Goal: Task Accomplishment & Management: Manage account settings

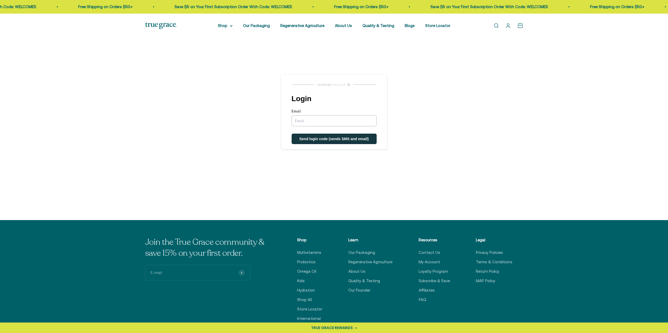
click at [307, 119] on input "Email" at bounding box center [333, 120] width 85 height 11
type input "stephaniekay29@gmail.com"
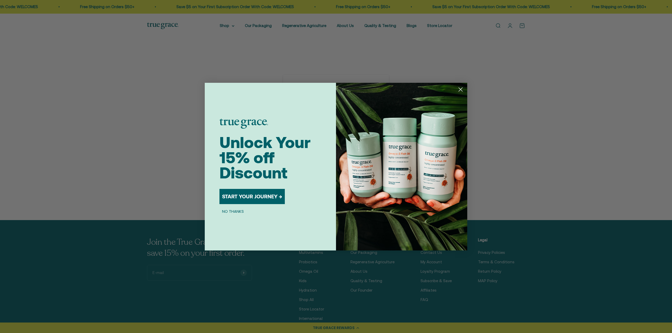
click at [461, 89] on circle "Close dialog" at bounding box center [460, 89] width 9 height 9
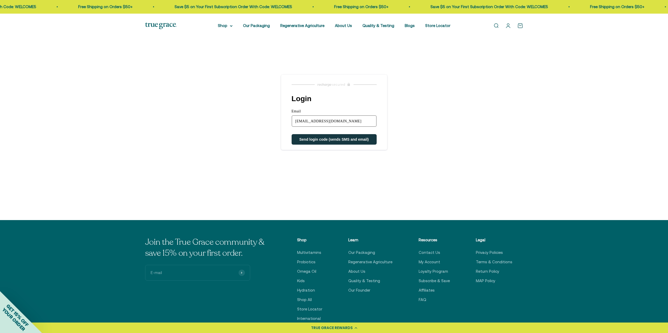
click at [318, 141] on span "Send login code (sends SMS and email)" at bounding box center [334, 139] width 70 height 4
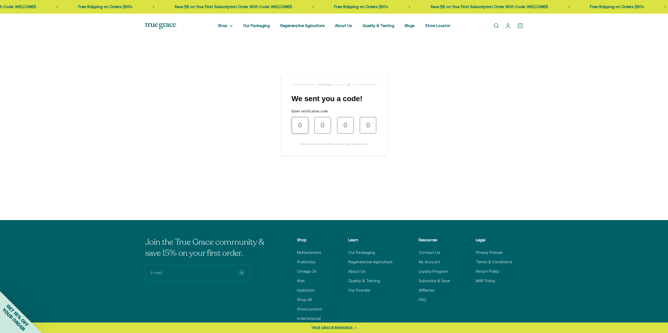
click at [297, 121] on input "text" at bounding box center [299, 125] width 17 height 17
type input "2"
type input "0"
type input "7"
type input "9"
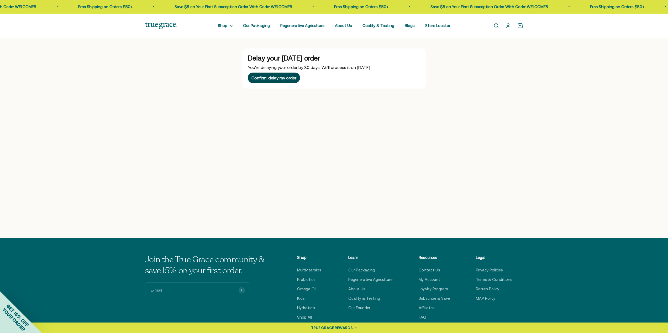
click at [278, 77] on div "Confirm: delay my order" at bounding box center [273, 78] width 45 height 4
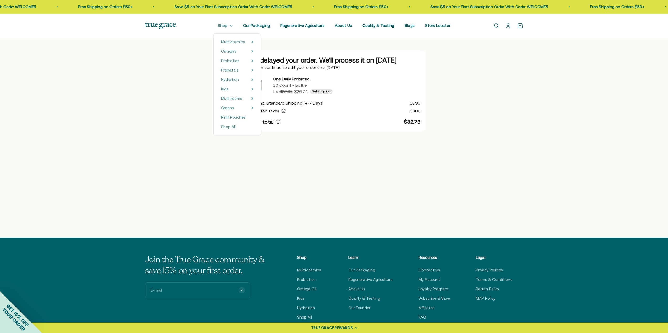
click at [226, 26] on summary "Shop" at bounding box center [225, 26] width 15 height 6
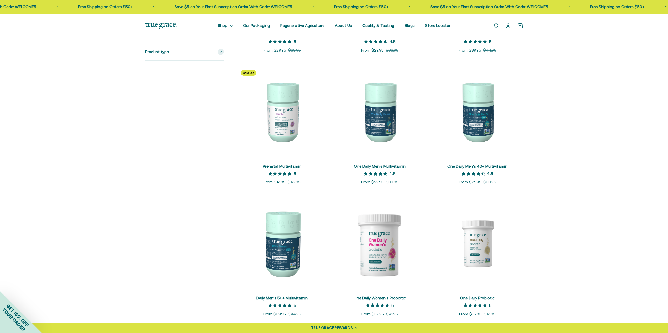
scroll to position [289, 0]
